Goal: Task Accomplishment & Management: Manage account settings

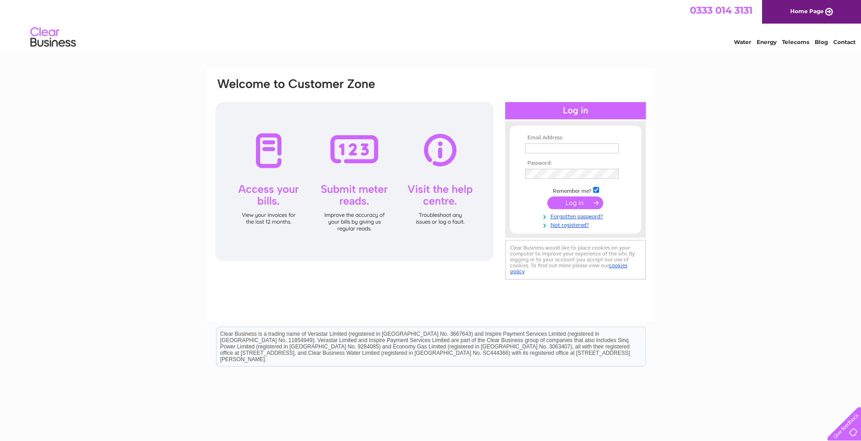
type input "[PERSON_NAME][EMAIL_ADDRESS][DOMAIN_NAME]"
click at [576, 203] on input "submit" at bounding box center [576, 203] width 56 height 13
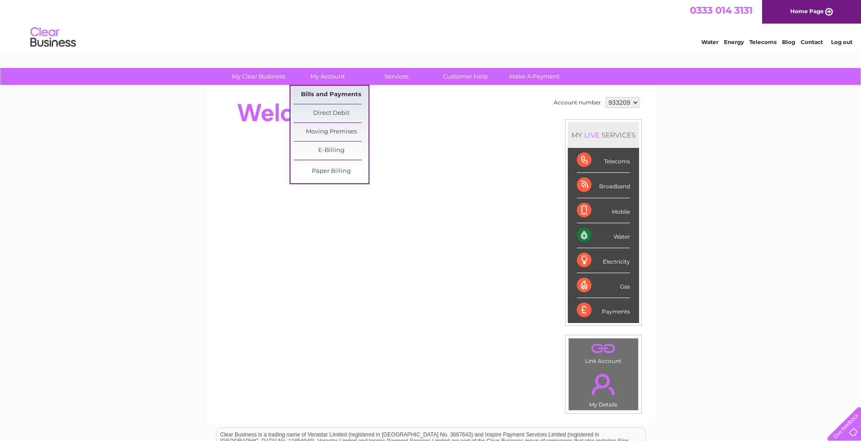
click at [324, 93] on link "Bills and Payments" at bounding box center [331, 95] width 75 height 18
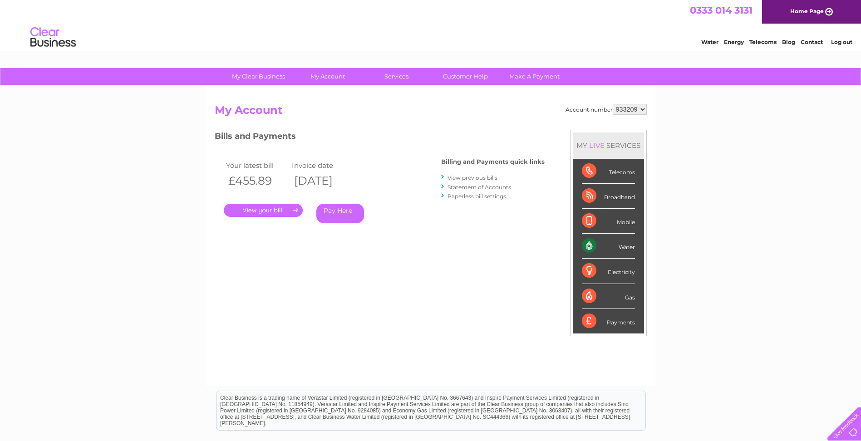
click at [251, 210] on link "." at bounding box center [263, 210] width 79 height 13
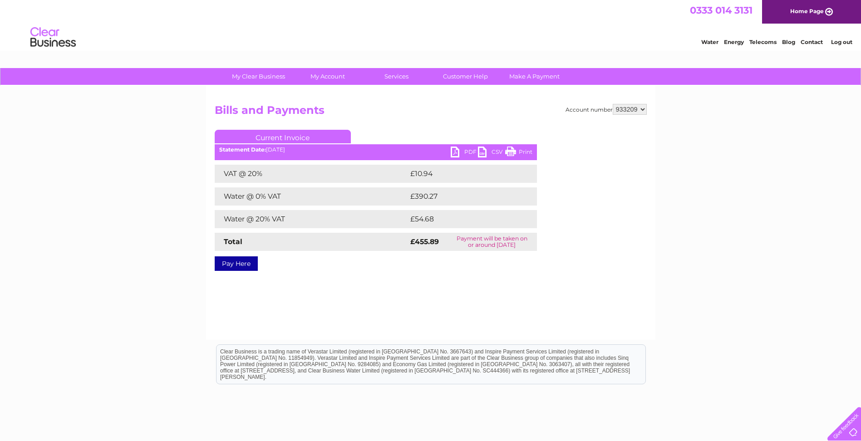
click at [454, 149] on link "PDF" at bounding box center [464, 153] width 27 height 13
click at [637, 111] on select "933209 933210" at bounding box center [630, 109] width 34 height 11
select select "933210"
click at [613, 104] on select "933209 933210" at bounding box center [630, 109] width 34 height 11
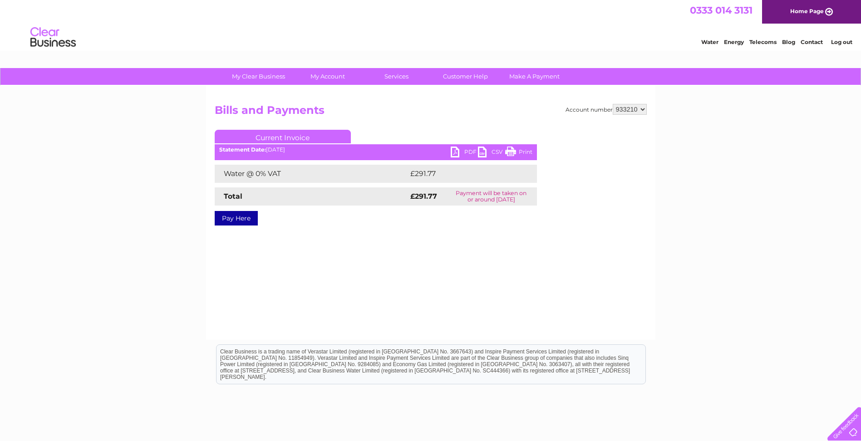
click at [454, 150] on link "PDF" at bounding box center [464, 153] width 27 height 13
